Goal: Find contact information: Find contact information

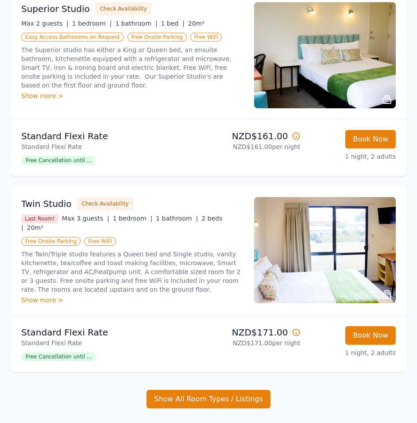
scroll to position [460, 0]
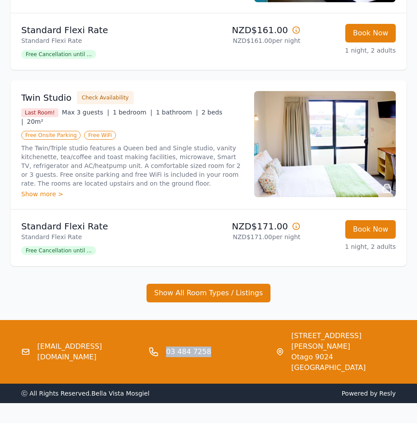
drag, startPoint x: 216, startPoint y: 336, endPoint x: 167, endPoint y: 340, distance: 49.3
click at [167, 340] on div "03 484 7258" at bounding box center [208, 352] width 120 height 42
copy link "03 484 7258"
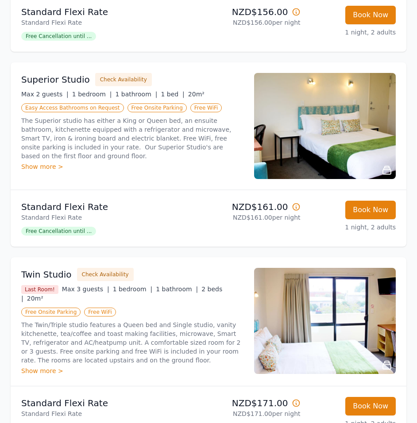
scroll to position [0, 0]
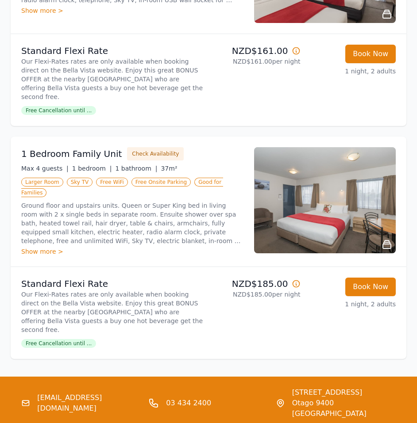
scroll to position [725, 0]
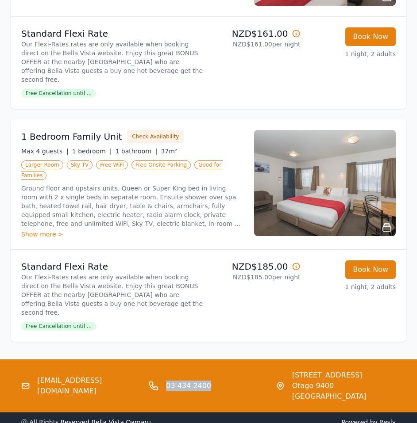
drag, startPoint x: 207, startPoint y: 341, endPoint x: 165, endPoint y: 338, distance: 42.1
click at [165, 370] on div "03 434 2400" at bounding box center [208, 386] width 120 height 32
copy link "03 434 2400"
